Goal: Find specific page/section: Find specific page/section

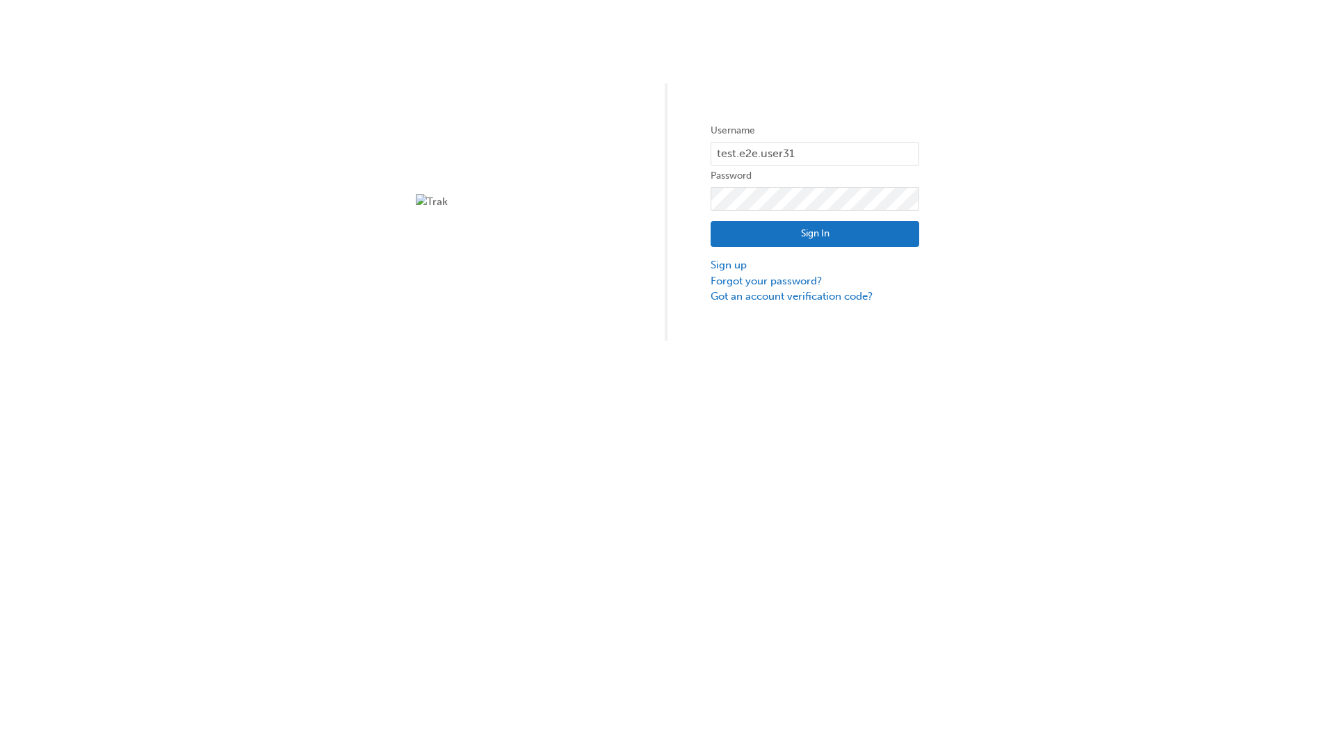
type input "test.e2e.user31"
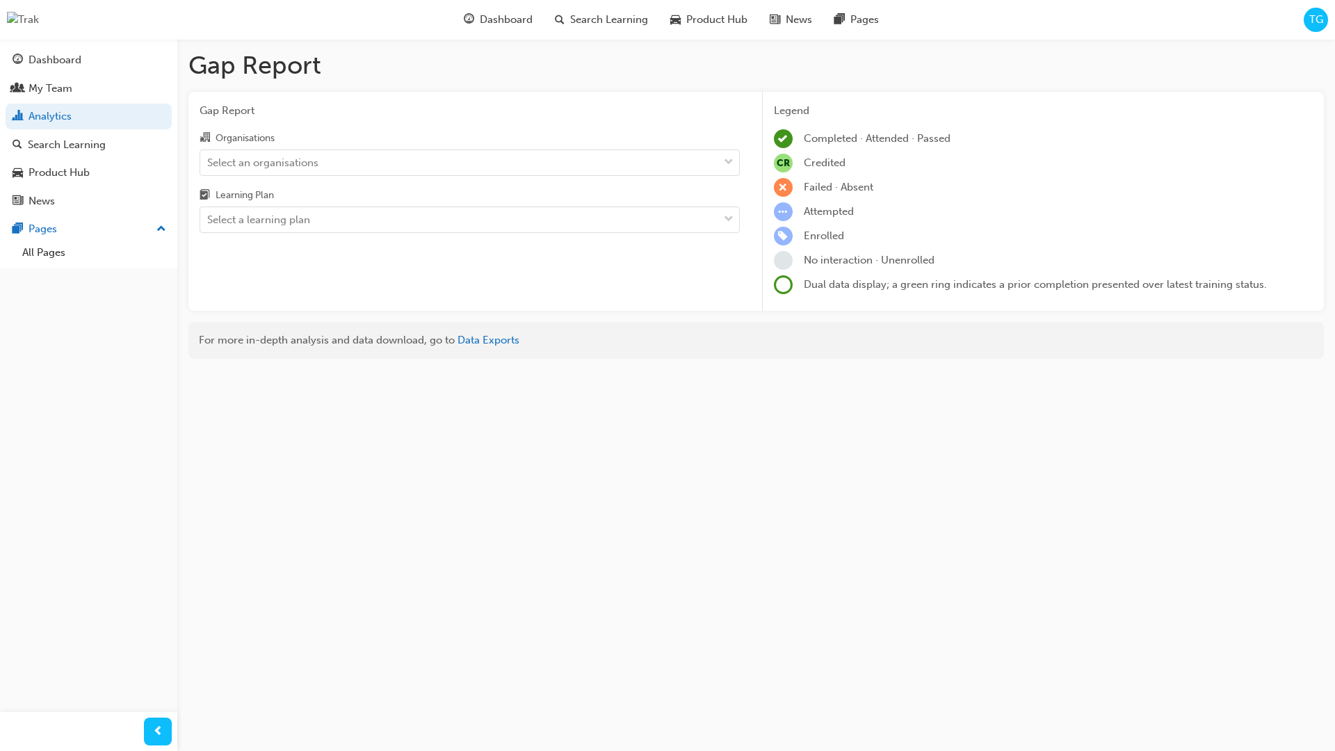
click at [209, 163] on input "Organisations Select an organisations" at bounding box center [207, 162] width 1 height 12
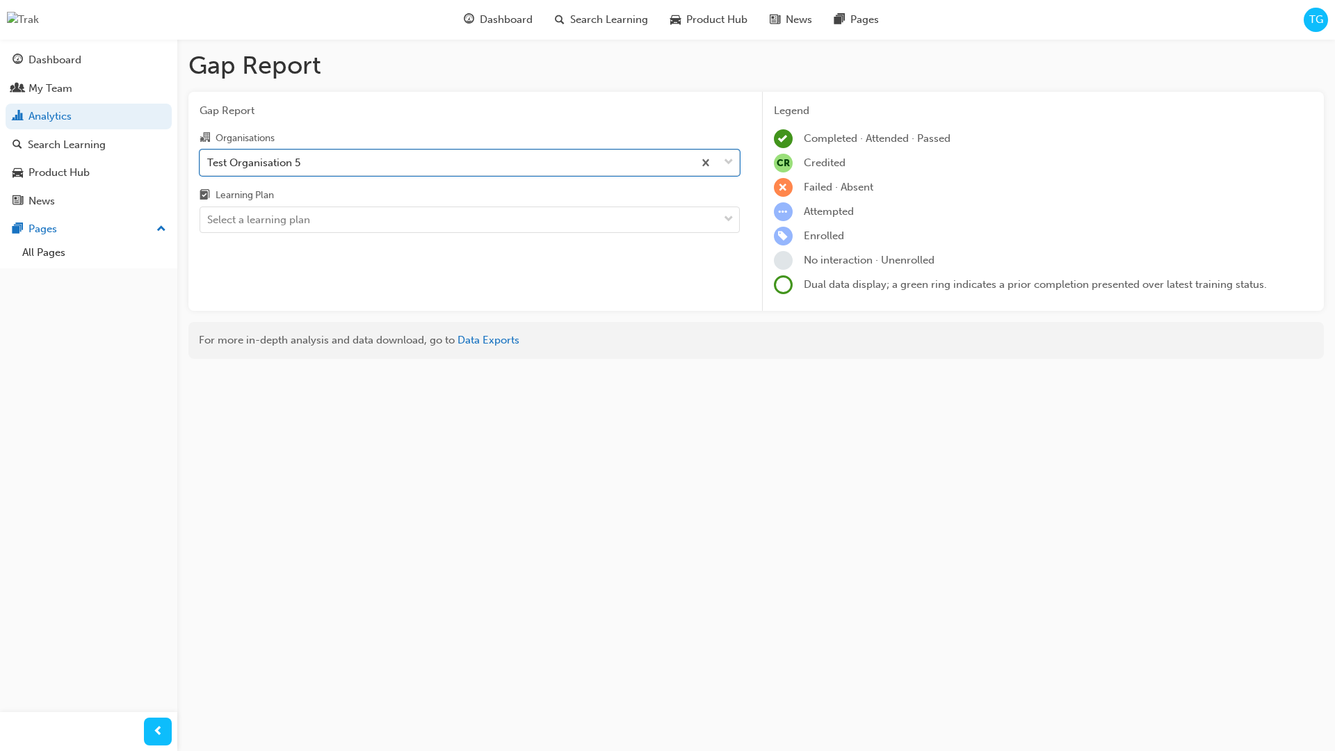
click at [209, 220] on input "Learning Plan Select a learning plan" at bounding box center [207, 220] width 1 height 12
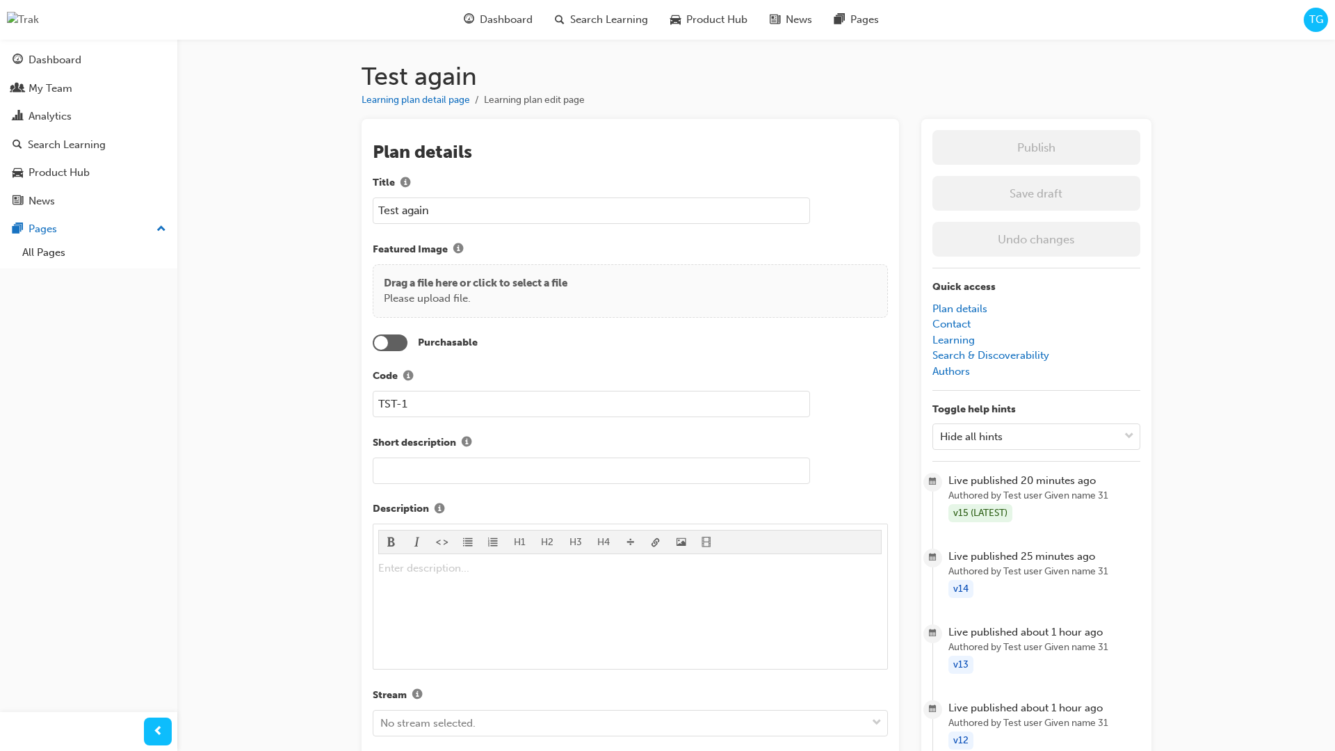
scroll to position [1295, 0]
